Goal: Register for event/course

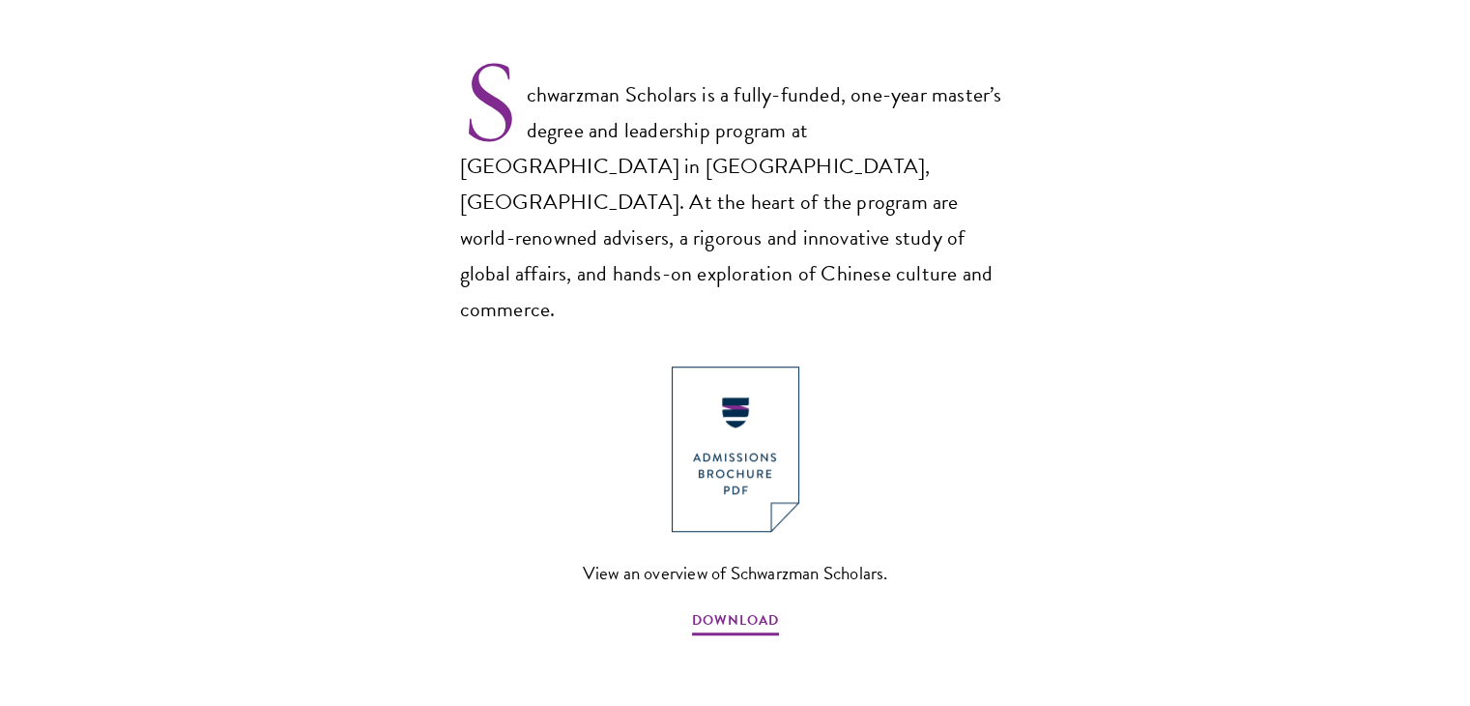
scroll to position [1301, 0]
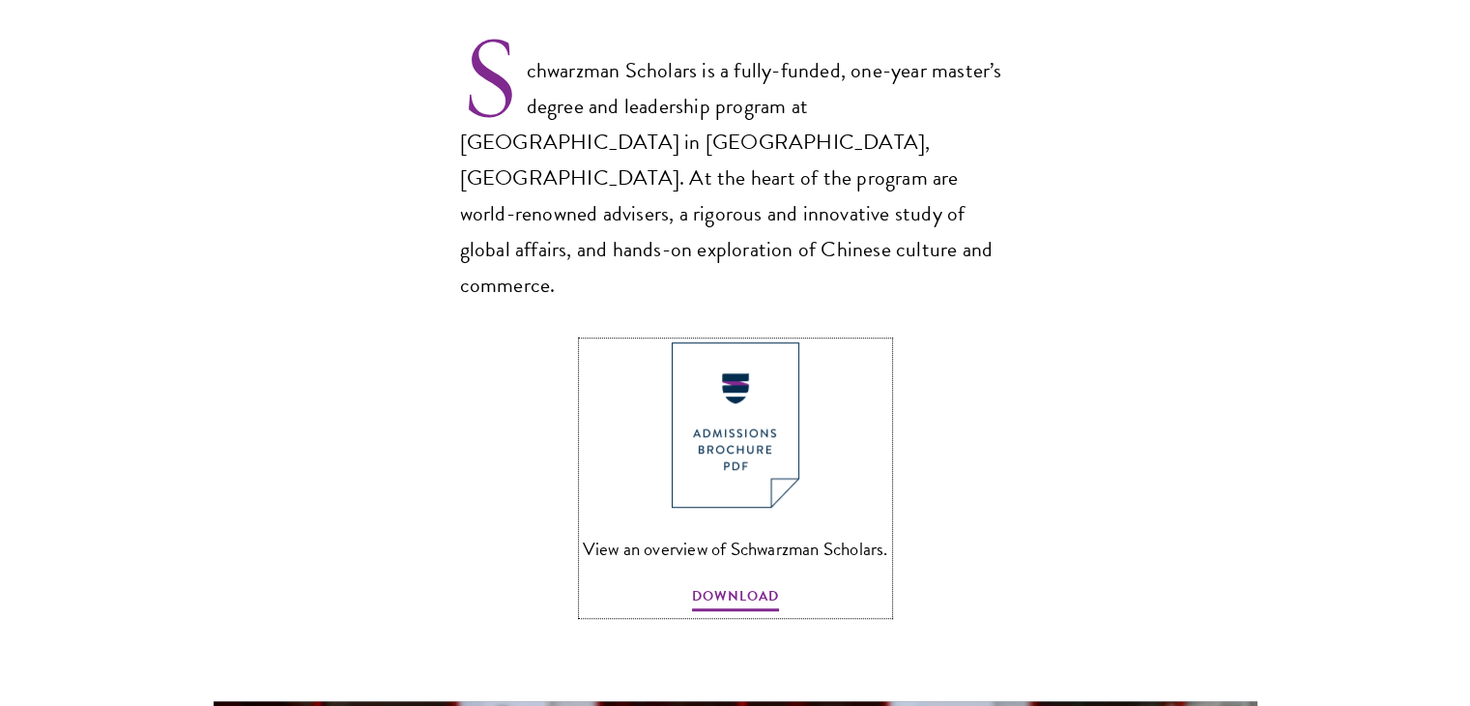
click at [754, 353] on img at bounding box center [736, 424] width 128 height 165
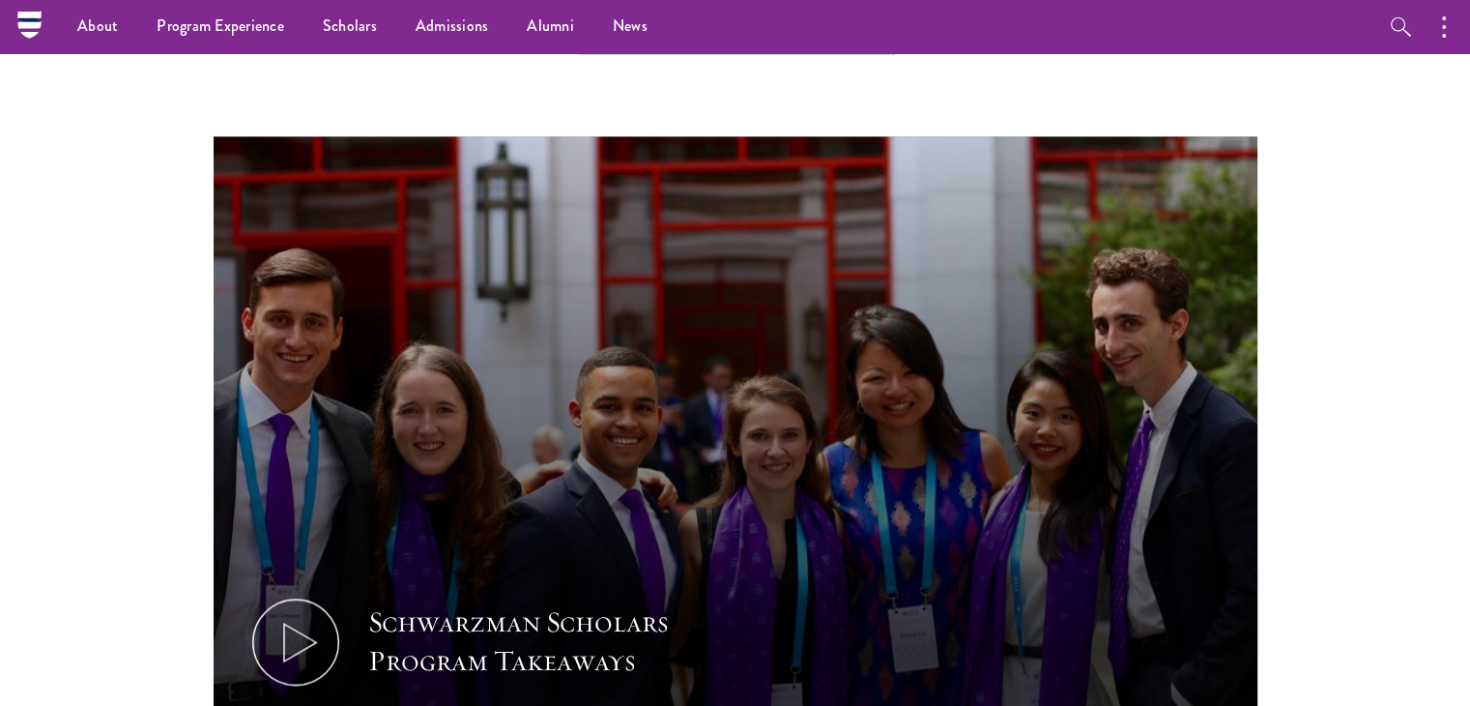
scroll to position [1837, 0]
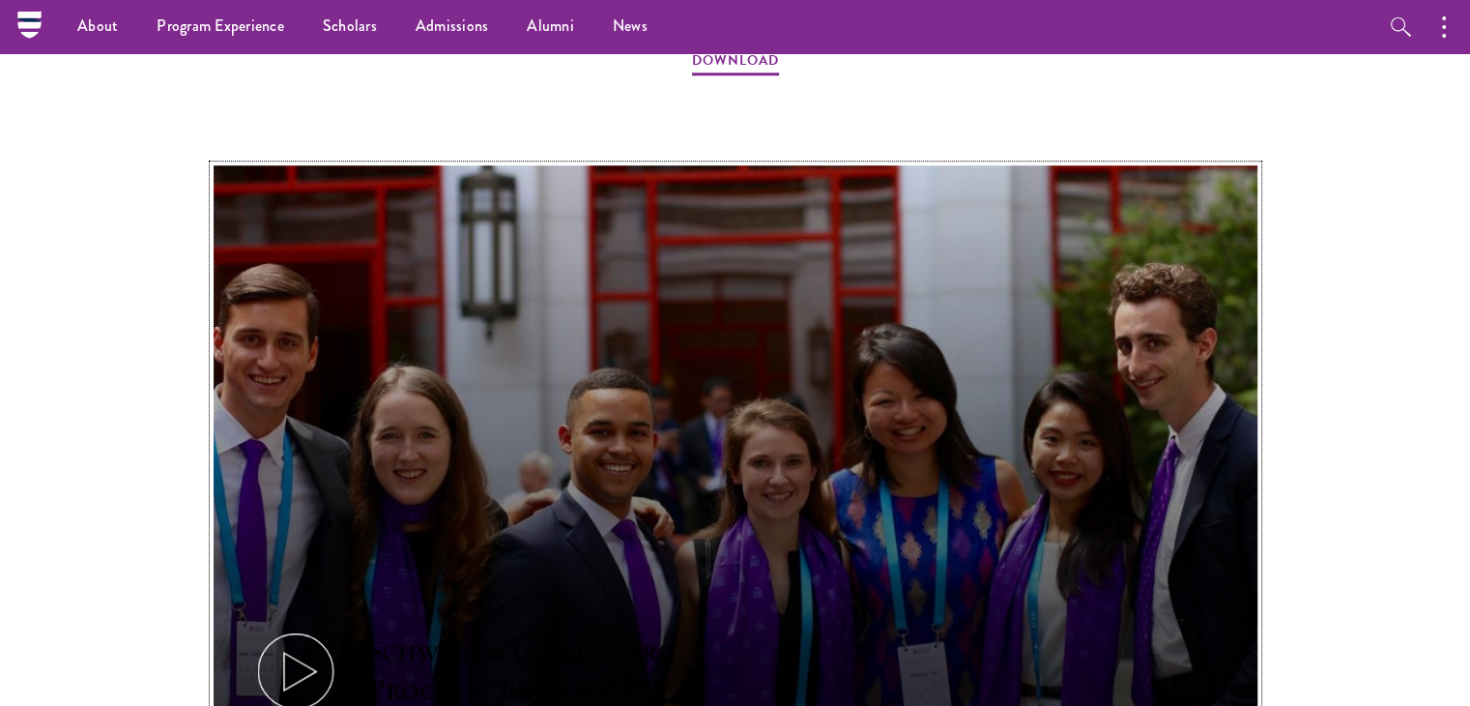
click at [281, 627] on icon at bounding box center [295, 670] width 87 height 87
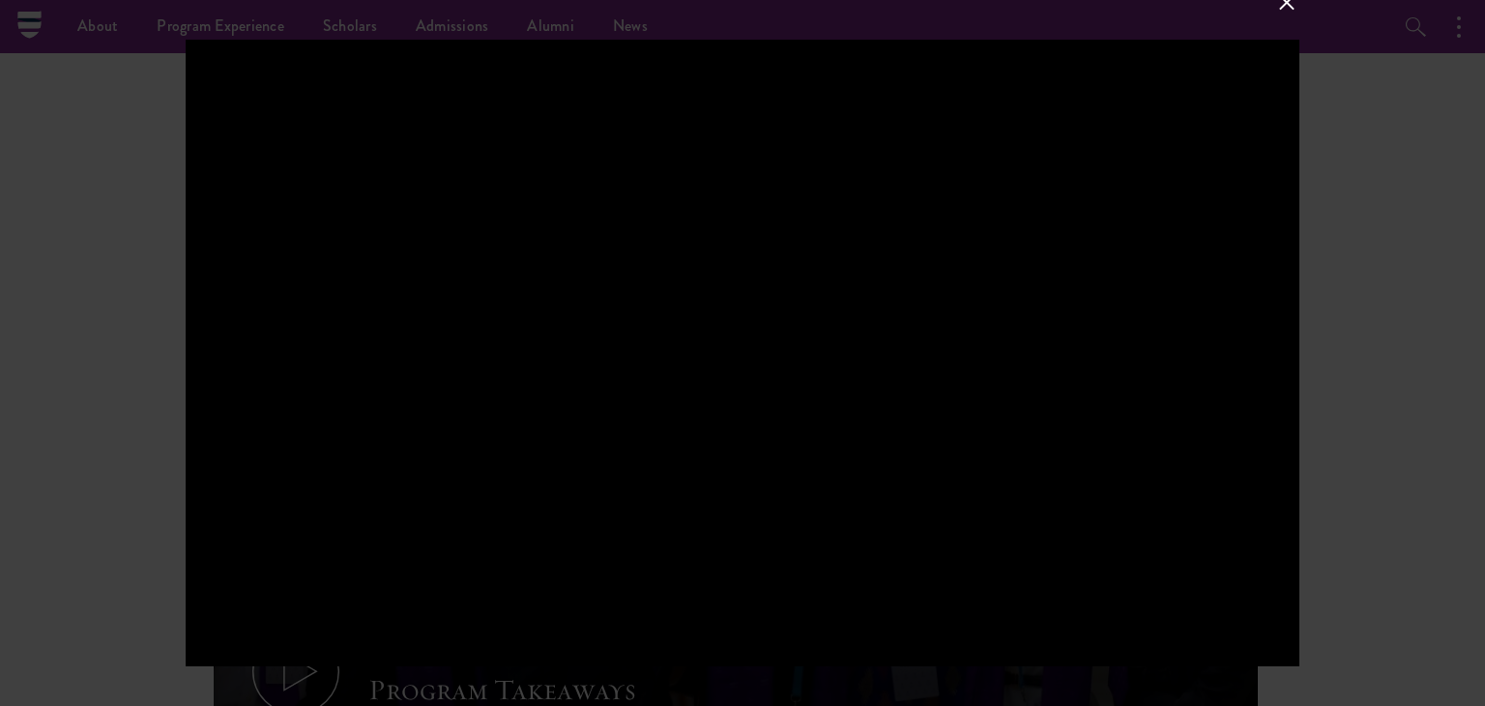
click at [1288, 6] on button at bounding box center [1286, 2] width 25 height 25
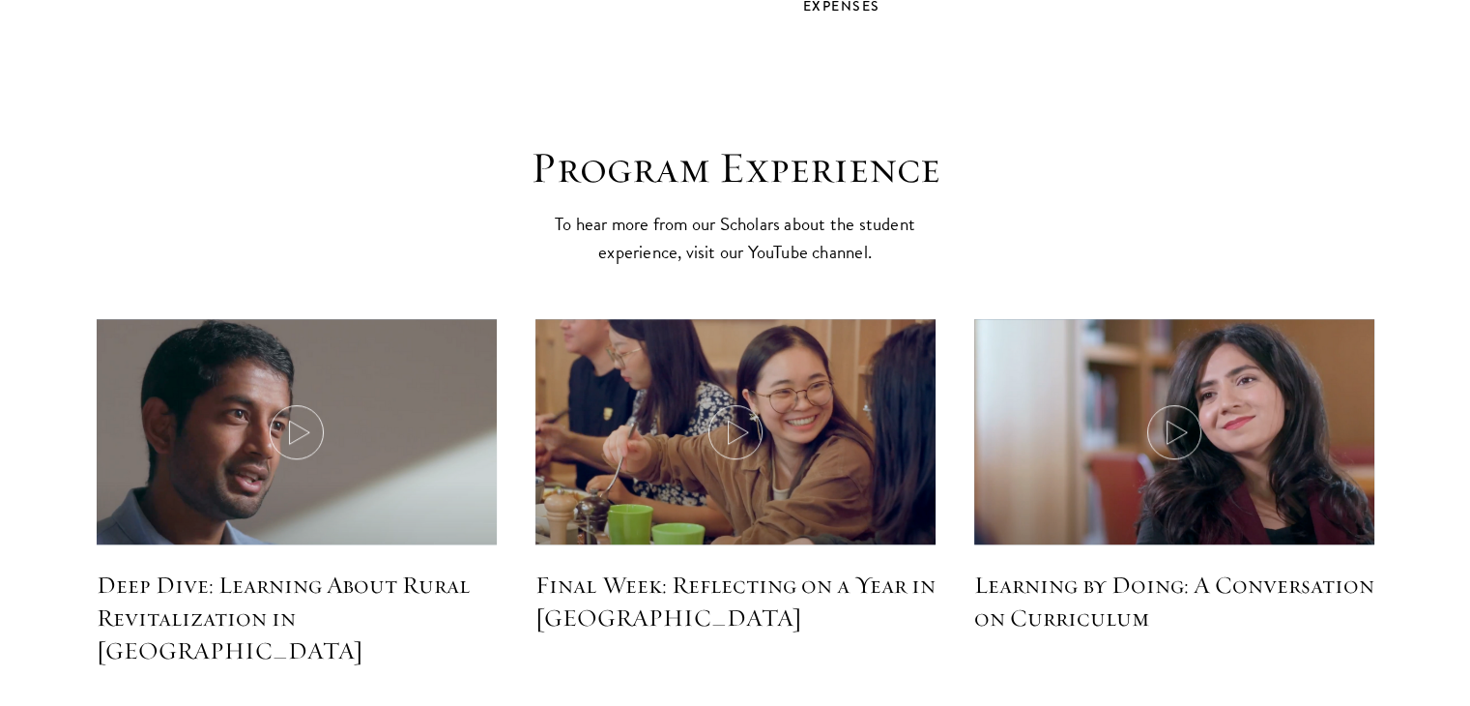
scroll to position [8468, 0]
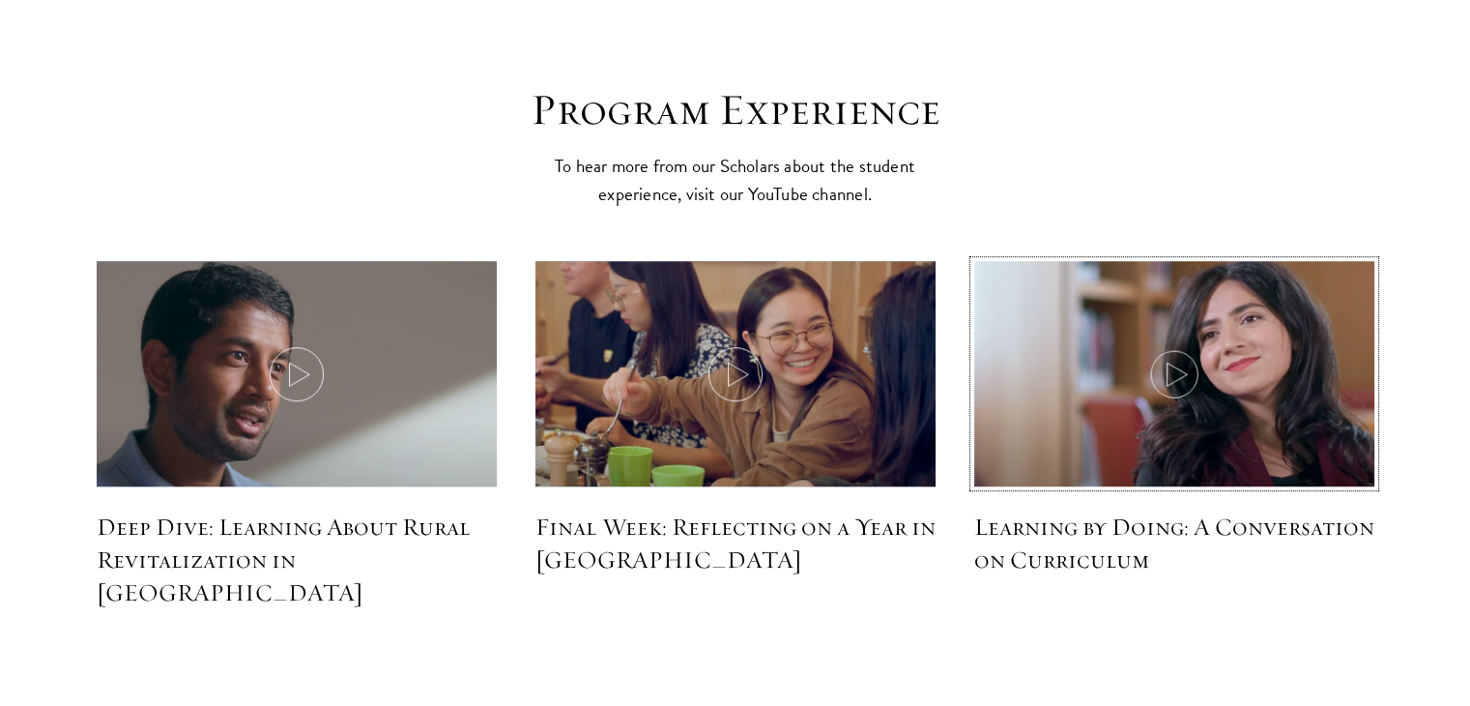
click at [1186, 347] on icon at bounding box center [1174, 374] width 54 height 54
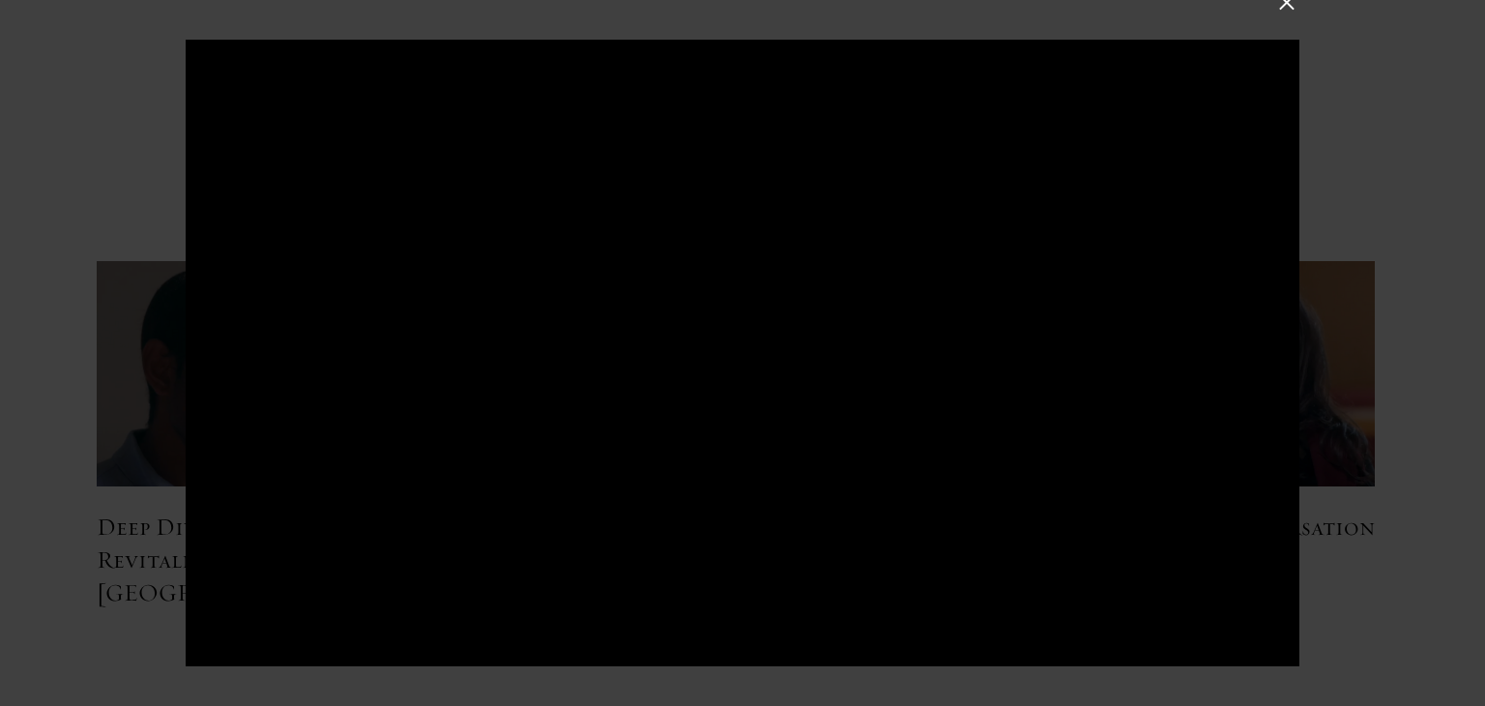
click at [1287, 13] on button at bounding box center [1286, 2] width 25 height 25
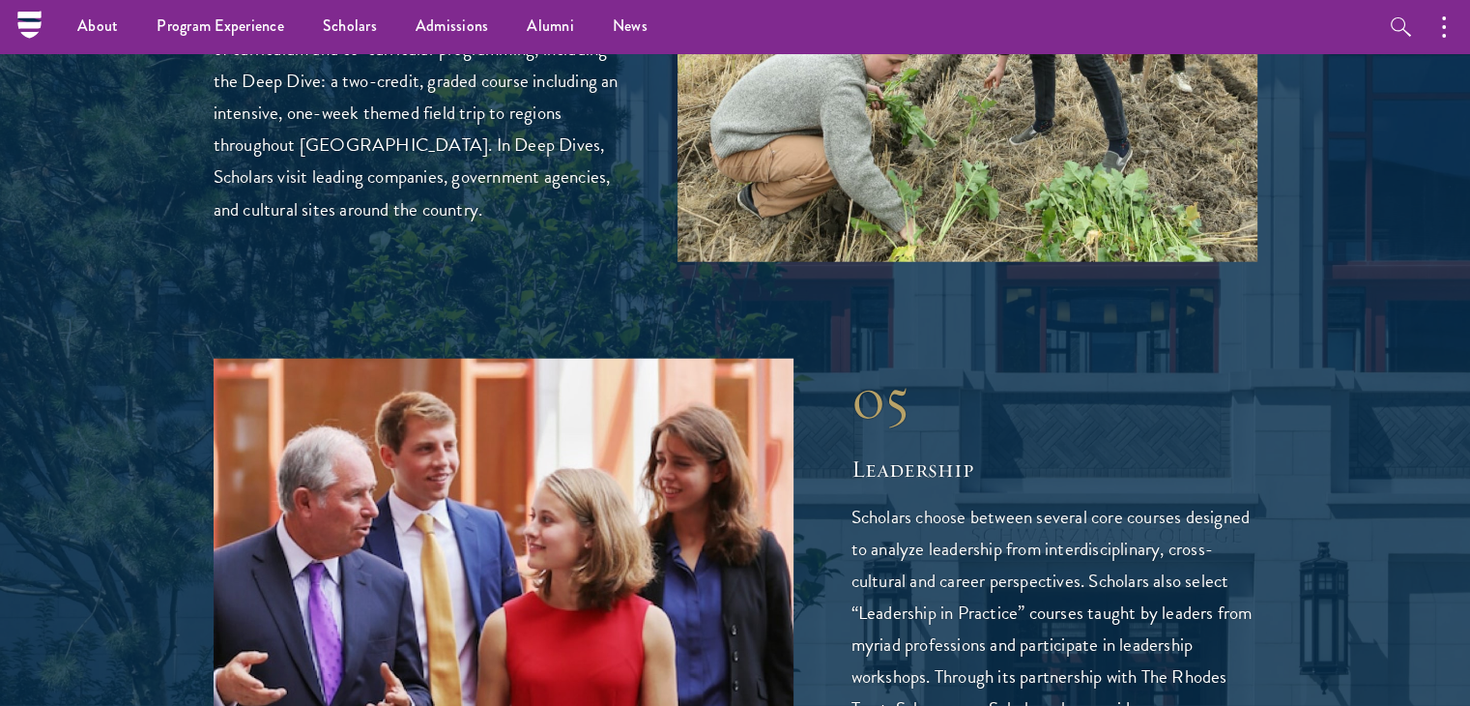
scroll to position [4765, 0]
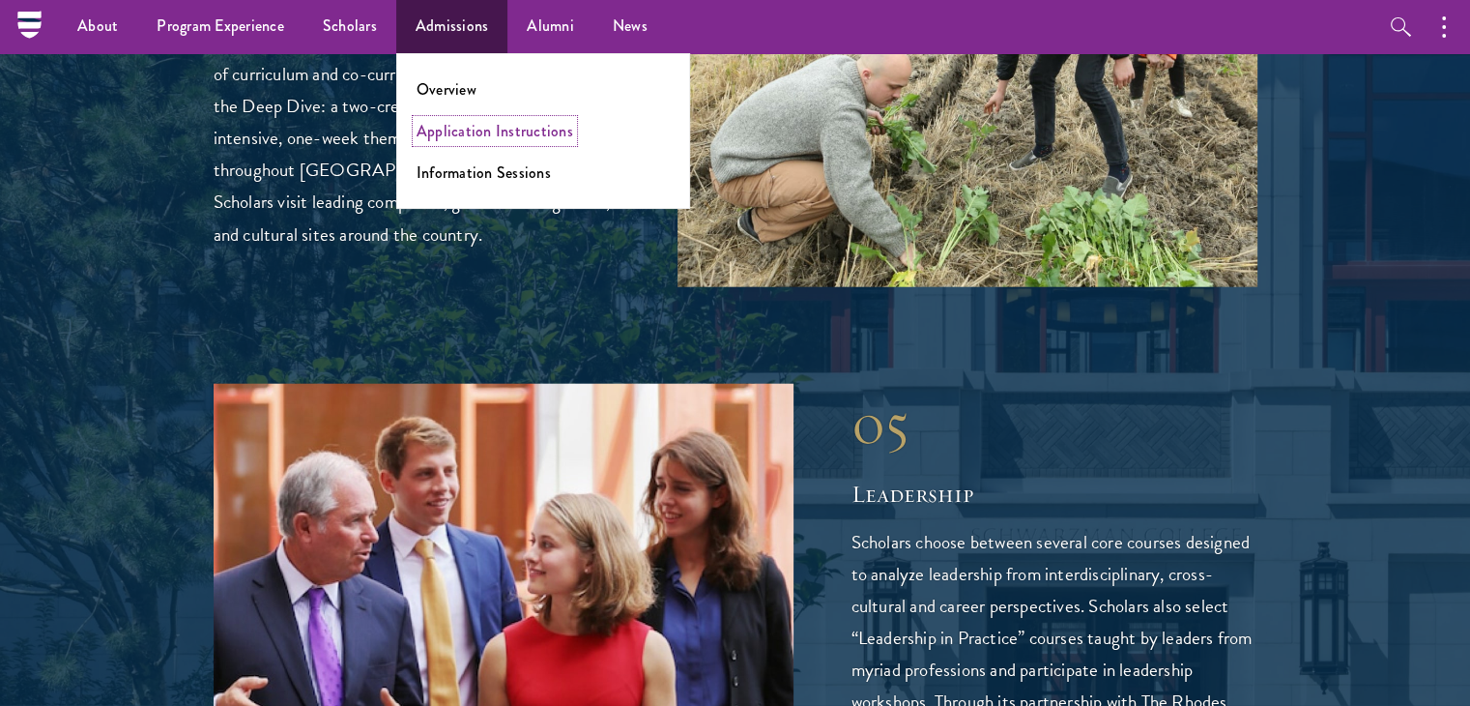
click at [490, 129] on link "Application Instructions" at bounding box center [495, 131] width 157 height 22
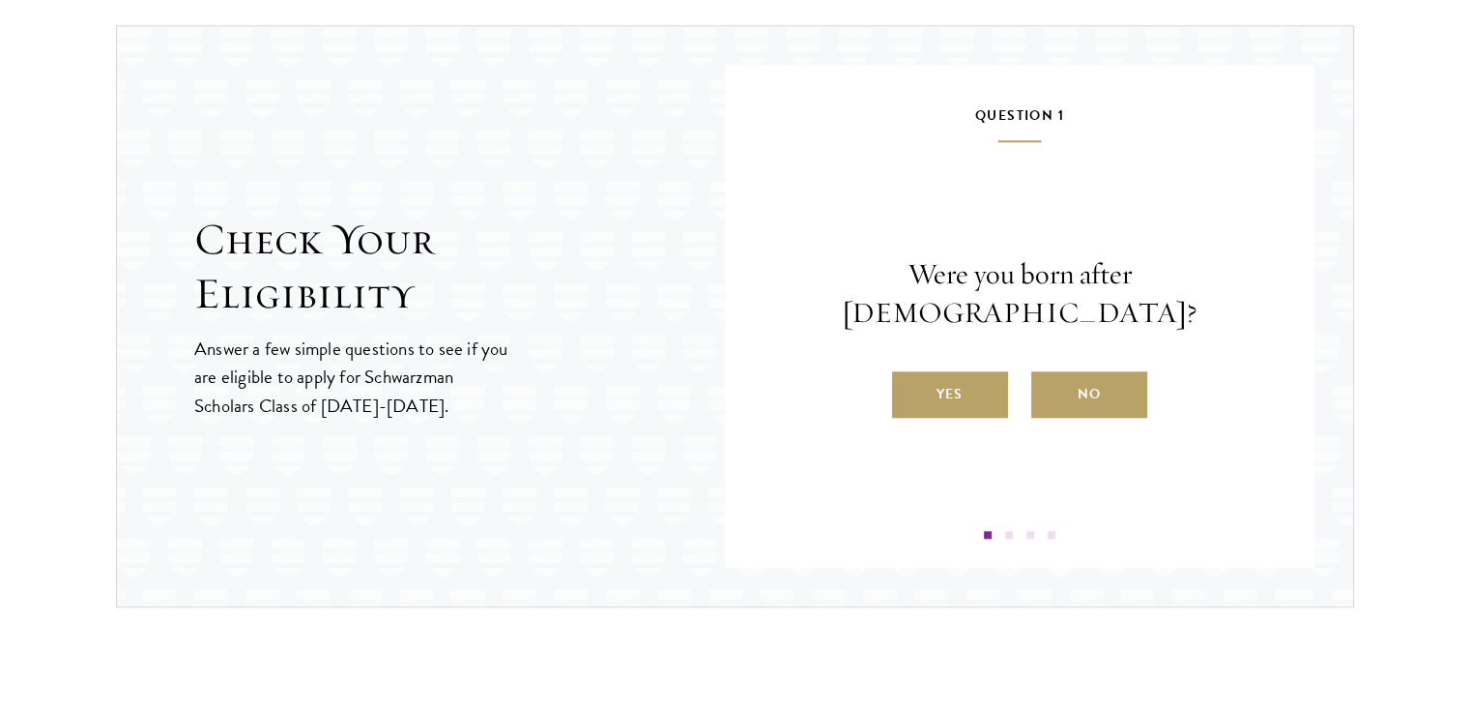
scroll to position [2046, 0]
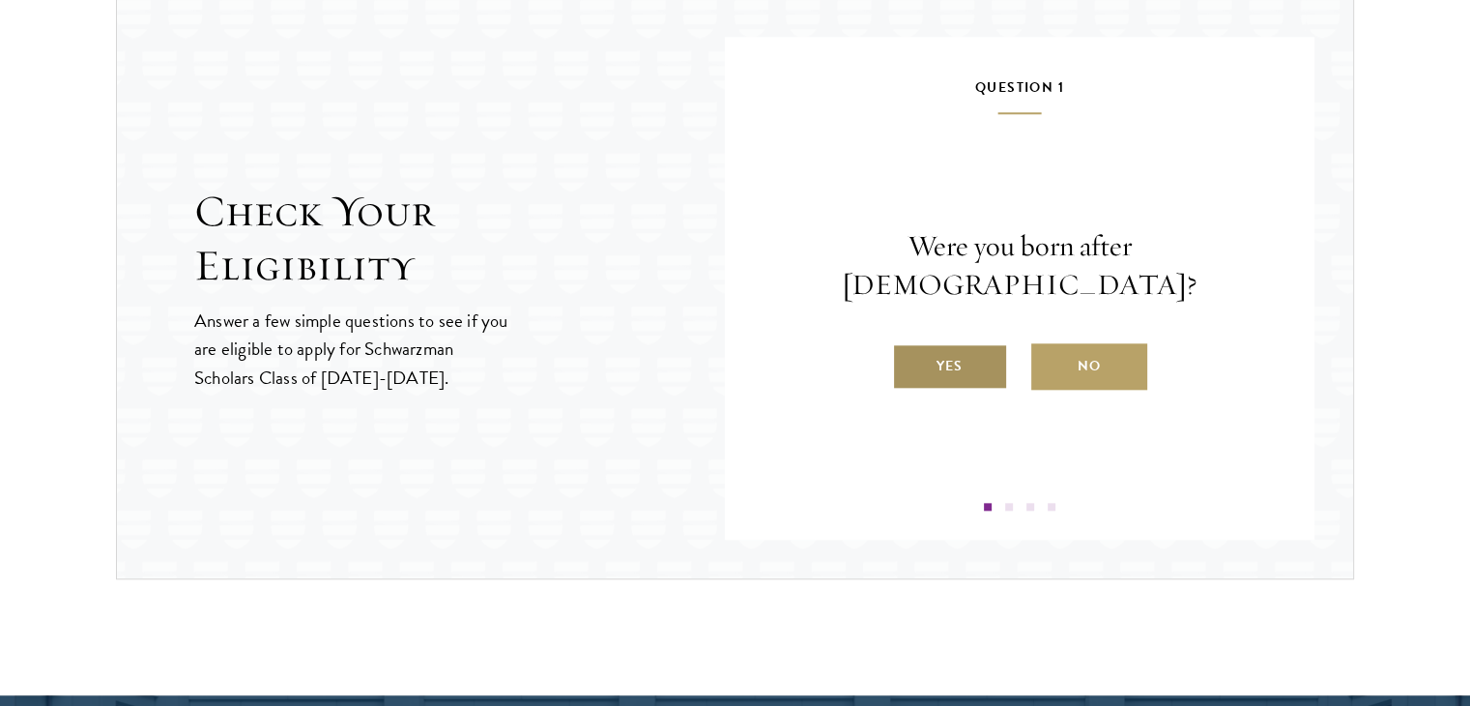
click at [970, 350] on label "Yes" at bounding box center [950, 366] width 116 height 46
click at [910, 350] on input "Yes" at bounding box center [900, 353] width 17 height 17
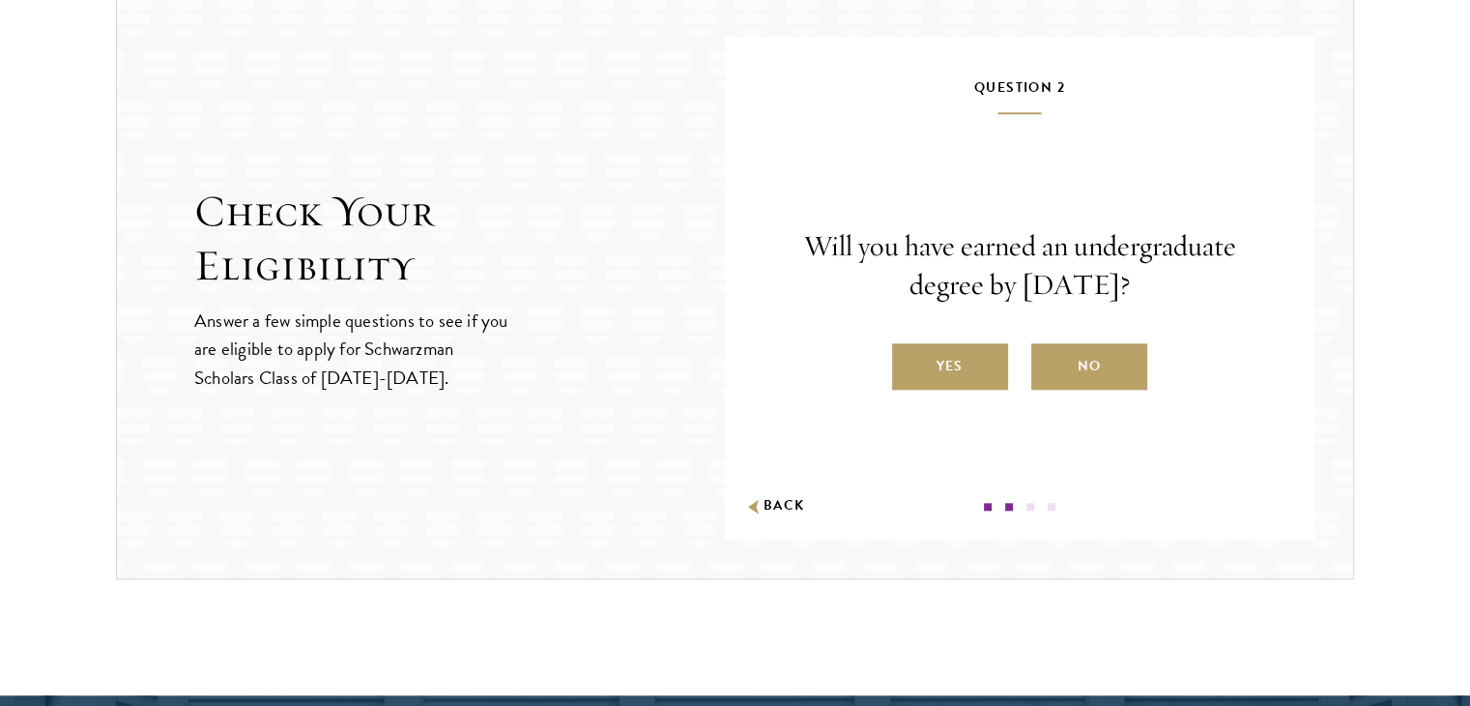
click at [970, 350] on label "Yes" at bounding box center [950, 366] width 116 height 46
click at [910, 350] on input "Yes" at bounding box center [900, 353] width 17 height 17
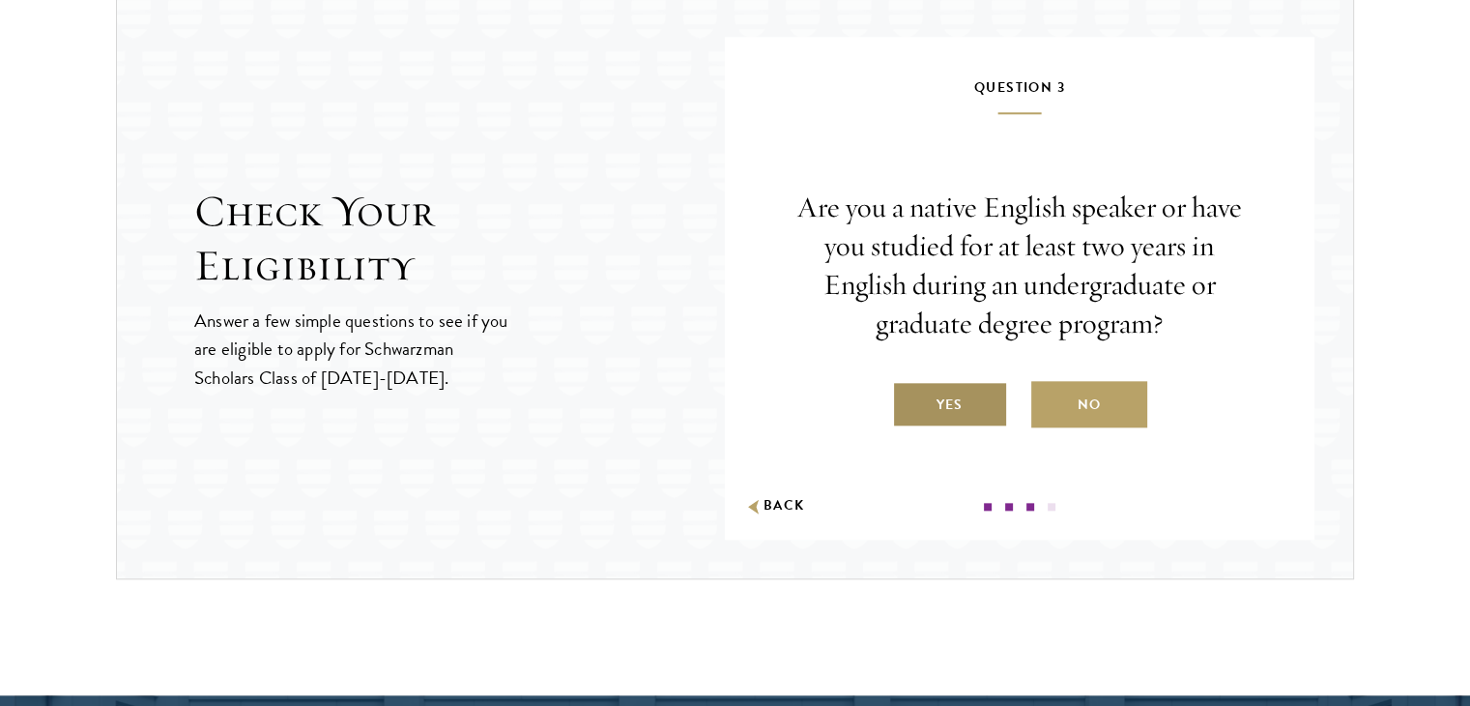
click at [963, 392] on label "Yes" at bounding box center [950, 404] width 116 height 46
click at [910, 392] on input "Yes" at bounding box center [900, 392] width 17 height 17
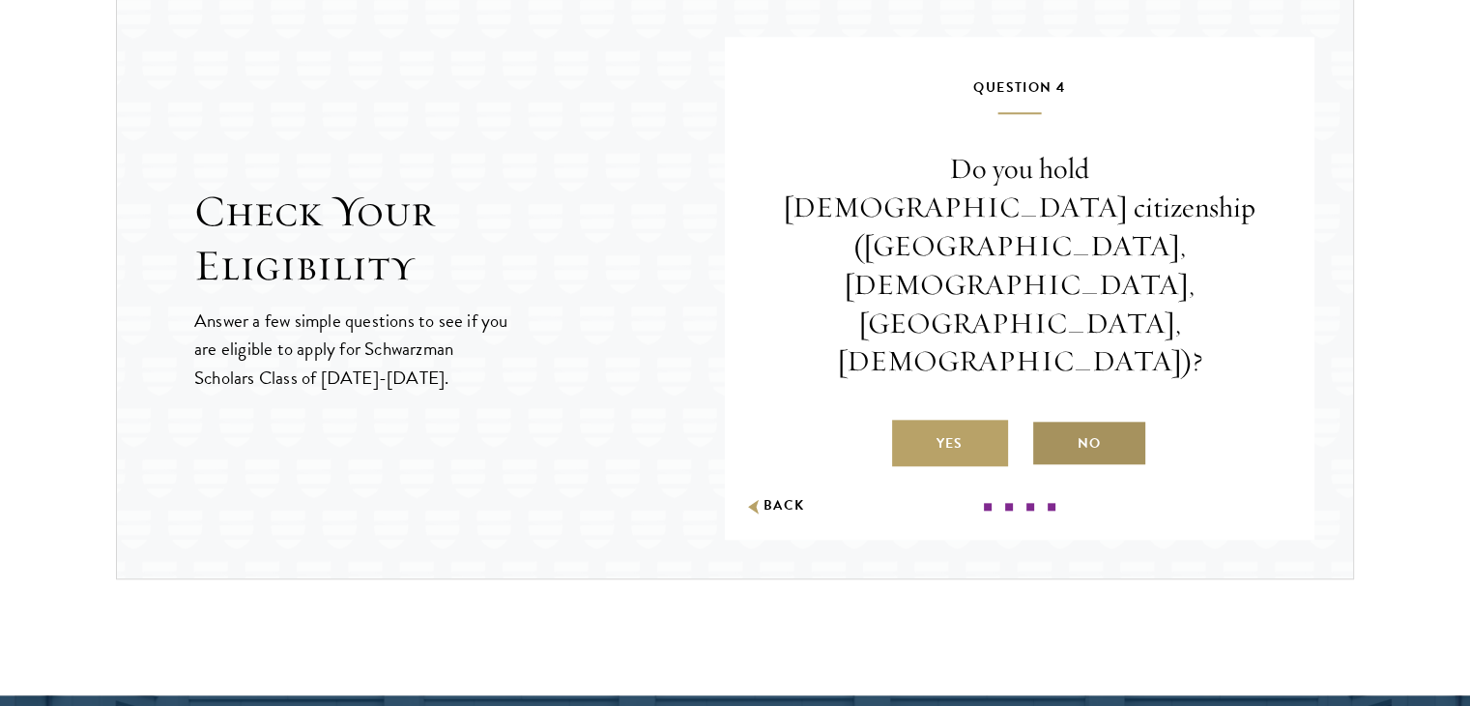
click at [1086, 420] on label "No" at bounding box center [1089, 443] width 116 height 46
click at [1049, 422] on input "No" at bounding box center [1039, 430] width 17 height 17
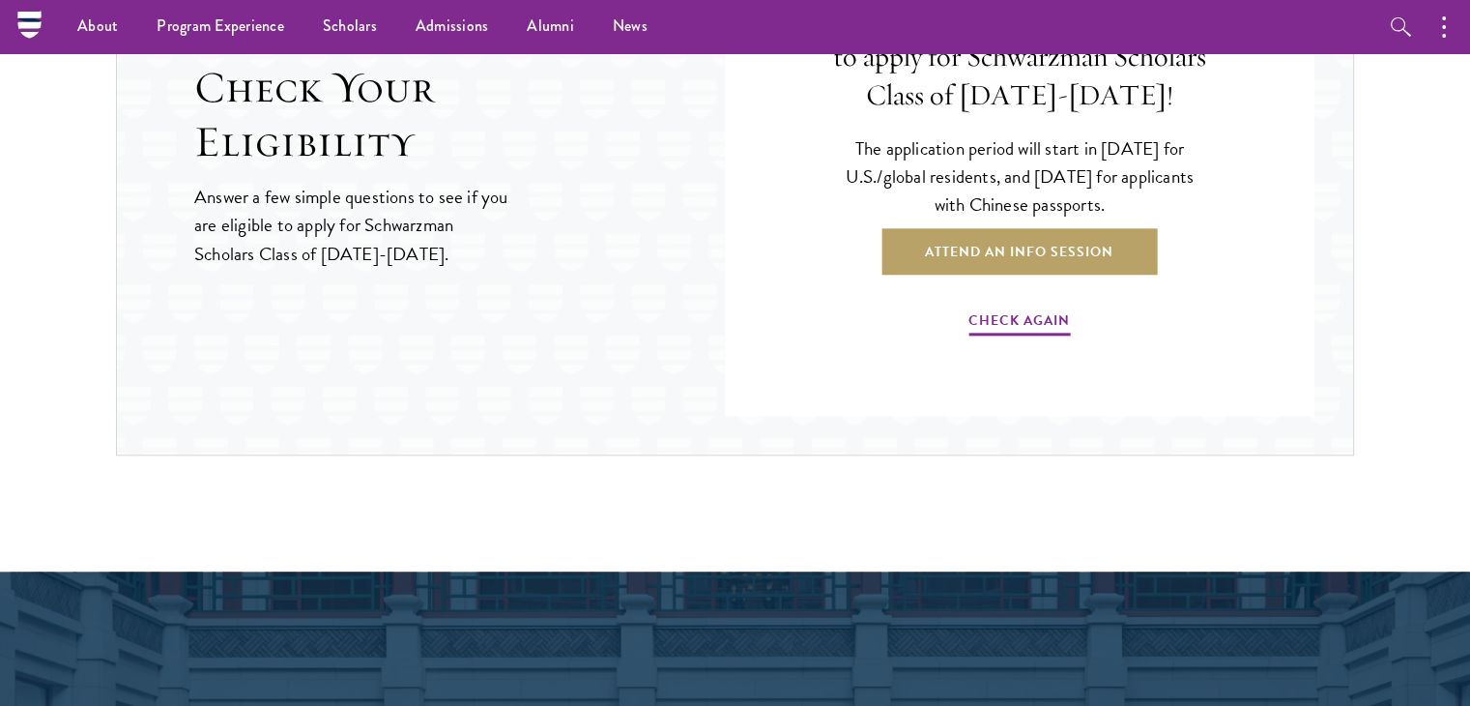
scroll to position [2164, 0]
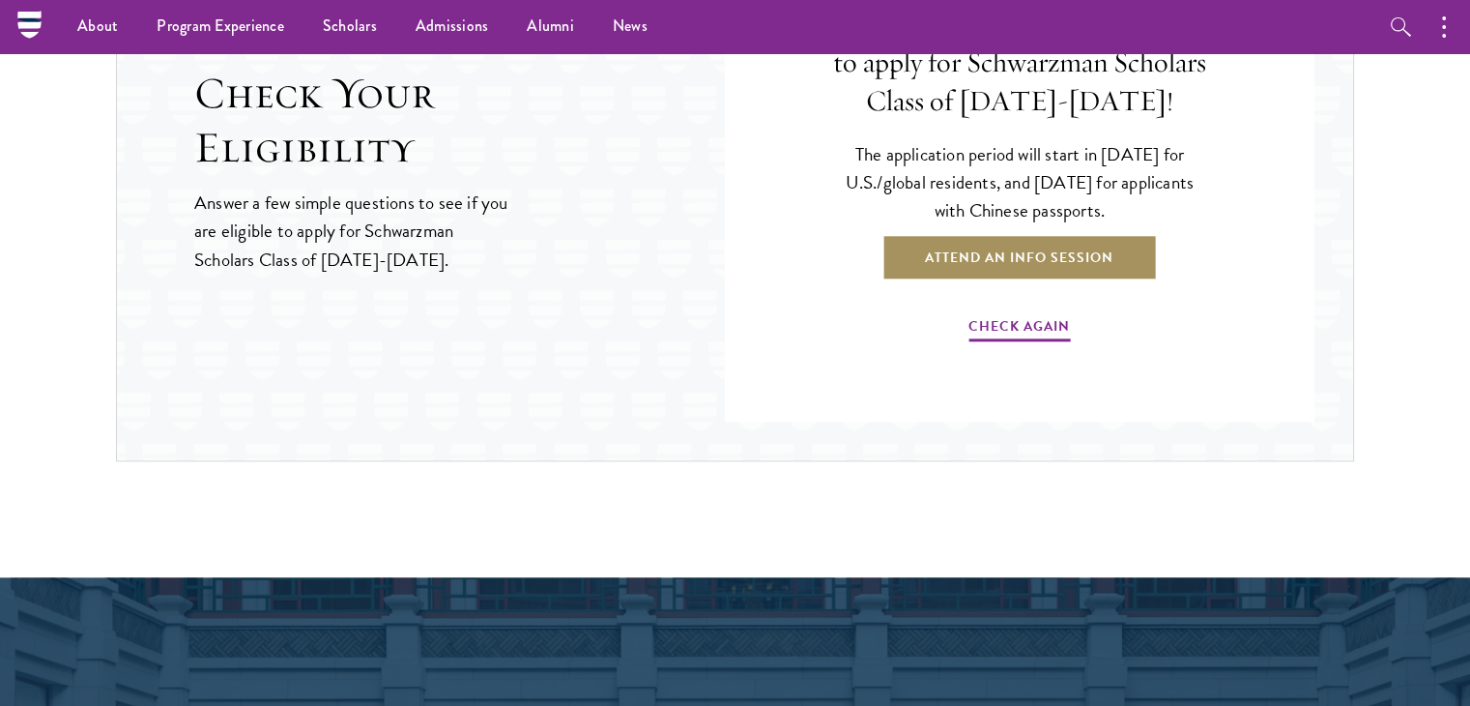
click at [1044, 243] on link "Attend an Info Session" at bounding box center [1019, 257] width 275 height 46
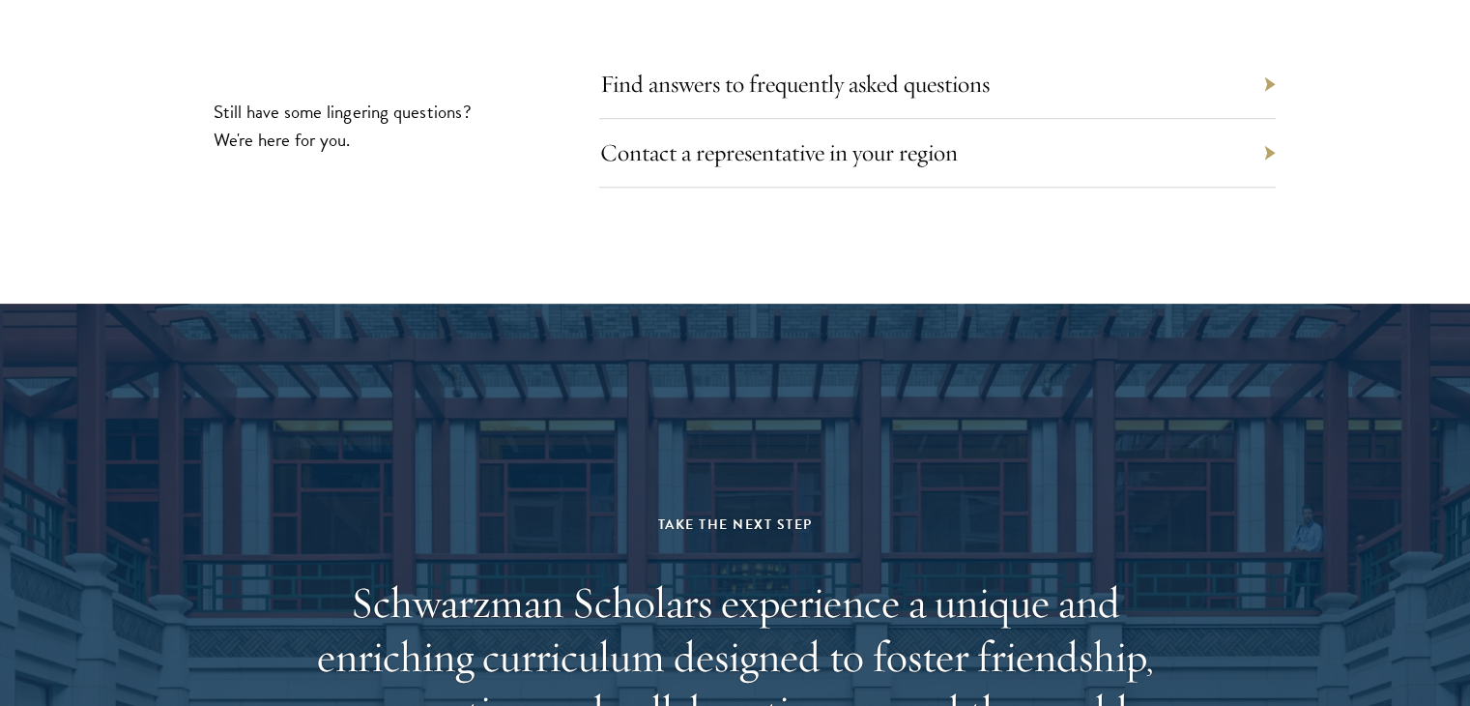
scroll to position [8875, 0]
